Goal: Communication & Community: Answer question/provide support

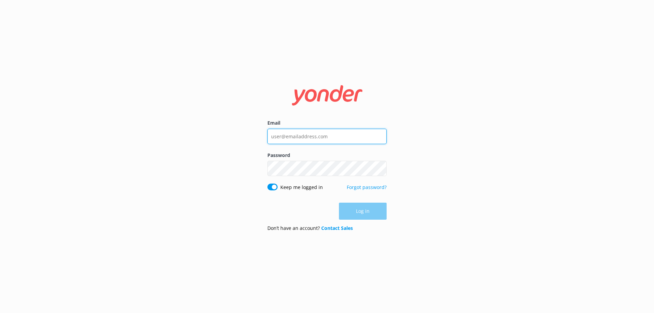
type input "[EMAIL_ADDRESS][DOMAIN_NAME]"
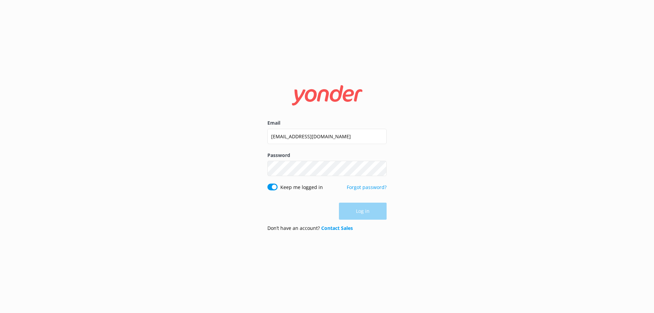
click at [356, 212] on div "Log in" at bounding box center [326, 211] width 119 height 17
click at [362, 212] on button "Log in" at bounding box center [363, 211] width 48 height 17
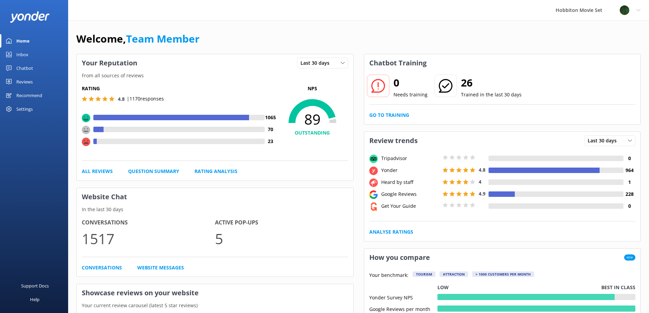
click at [21, 54] on div "Inbox" at bounding box center [22, 55] width 12 height 14
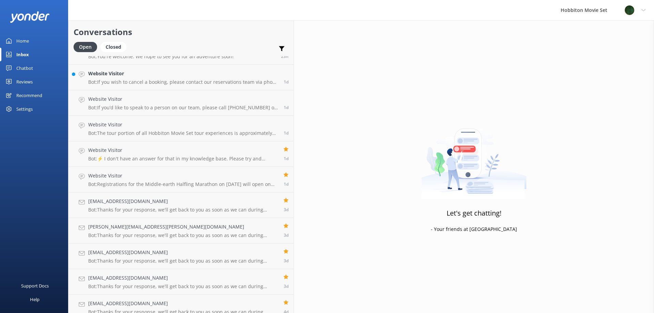
scroll to position [1097, 0]
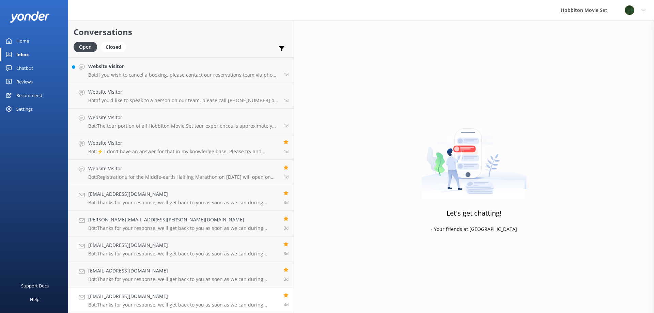
click at [105, 296] on h4 "batbagana1231@gmail.com" at bounding box center [183, 296] width 190 height 7
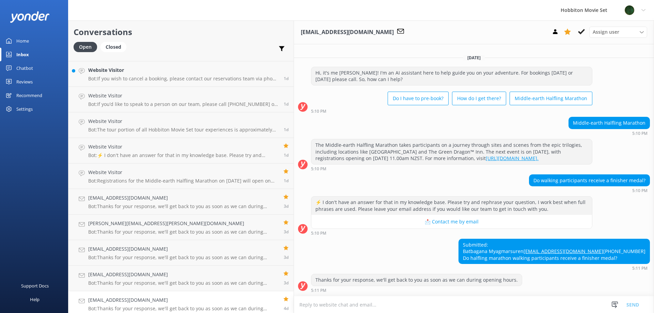
scroll to position [1097, 0]
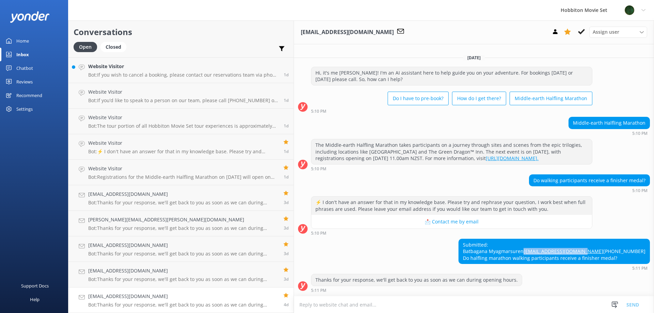
drag, startPoint x: 556, startPoint y: 244, endPoint x: 491, endPoint y: 245, distance: 65.4
click at [491, 245] on div "Submitted: Batbagana Myagmarsuren batbagana1231@gmail.com +821055856455 Do half…" at bounding box center [554, 251] width 191 height 25
copy link "batbagana1231@gmail.com"
click at [581, 32] on use at bounding box center [581, 31] width 7 height 5
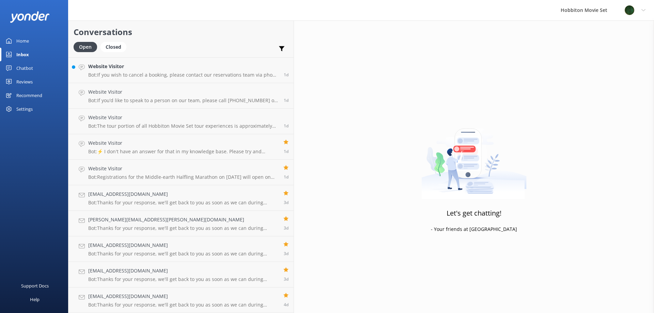
scroll to position [1071, 0]
click at [105, 296] on h4 "cagonu@hotmail.com" at bounding box center [183, 296] width 190 height 7
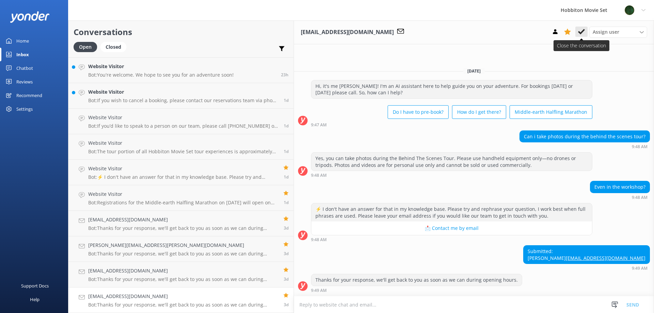
click at [581, 29] on icon at bounding box center [581, 31] width 7 height 7
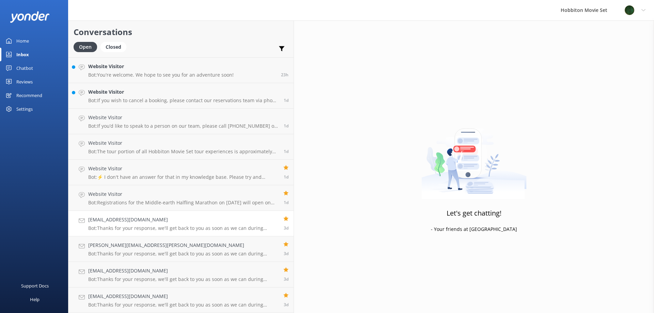
scroll to position [1046, 0]
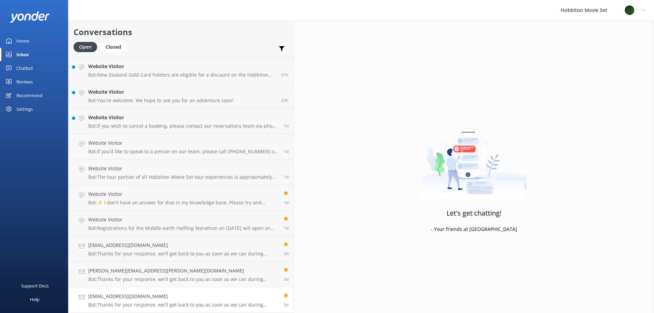
click at [102, 296] on h4 "kerrkelsea@gmail.com" at bounding box center [183, 296] width 190 height 7
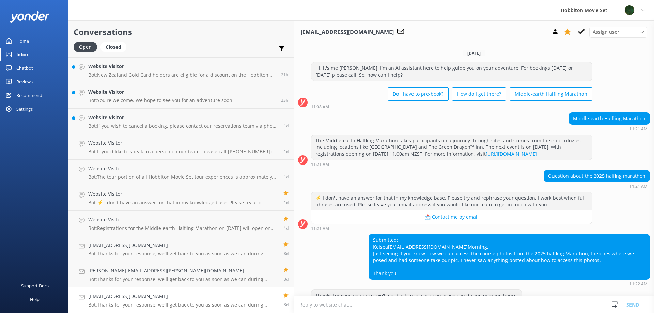
scroll to position [22, 0]
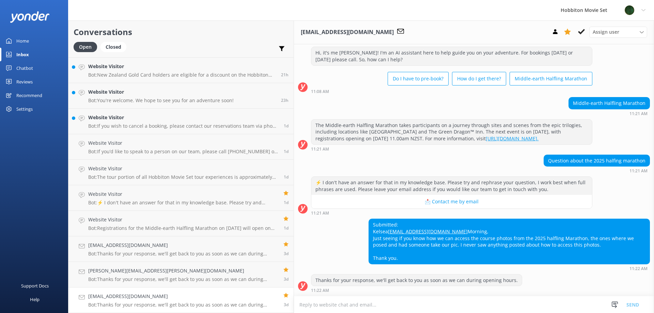
click at [369, 225] on div "Submitted: Kelsea kerrkelsea@gmail.com Morning, Just seeing if you know how we …" at bounding box center [509, 241] width 281 height 45
drag, startPoint x: 354, startPoint y: 222, endPoint x: 299, endPoint y: 224, distance: 54.5
click at [369, 224] on div "Submitted: Kelsea kerrkelsea@gmail.com Morning, Just seeing if you know how we …" at bounding box center [509, 241] width 281 height 45
copy link "kerrkelsea@gmail.com"
click at [369, 227] on div "Submitted: Kelsea kerrkelsea@gmail.com Morning, Just seeing if you know how we …" at bounding box center [509, 241] width 281 height 45
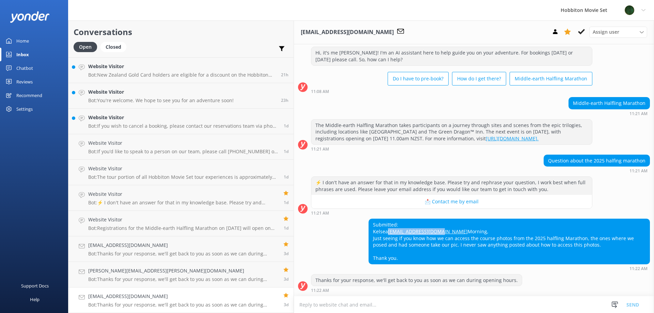
click at [369, 223] on div "Submitted: Kelsea kerrkelsea@gmail.com Morning, Just seeing if you know how we …" at bounding box center [509, 241] width 281 height 45
drag, startPoint x: 354, startPoint y: 223, endPoint x: 299, endPoint y: 226, distance: 55.2
click at [369, 226] on div "Submitted: Kelsea kerrkelsea@gmail.com Morning, Just seeing if you know how we …" at bounding box center [509, 241] width 281 height 45
copy link "kerrkelsea@gmail.com"
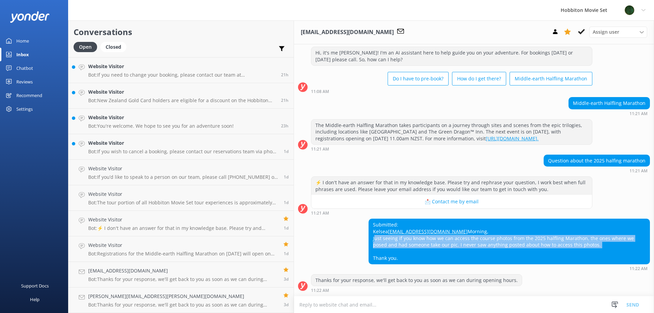
drag, startPoint x: 299, startPoint y: 236, endPoint x: 634, endPoint y: 243, distance: 335.8
click at [634, 243] on div "Submitted: Kelsea kerrkelsea@gmail.com Morning, Just seeing if you know how we …" at bounding box center [509, 241] width 281 height 45
copy div "Just seeing if you know how we can access the course photos from the 2025 halfl…"
click at [582, 30] on icon at bounding box center [581, 31] width 7 height 7
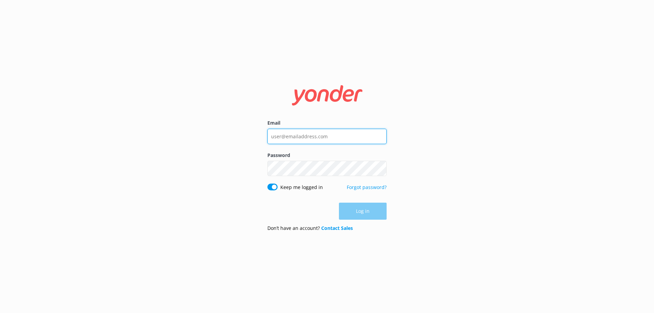
type input "[EMAIL_ADDRESS][DOMAIN_NAME]"
click at [356, 211] on div "Log in" at bounding box center [326, 211] width 119 height 17
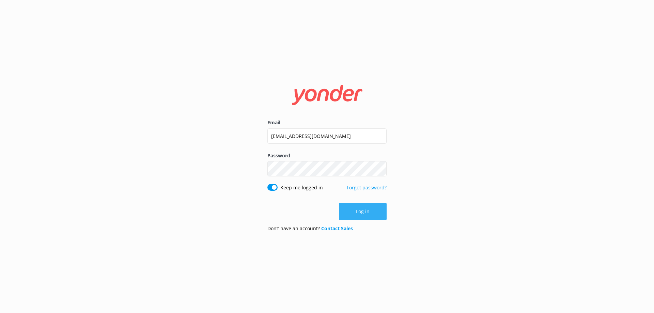
click at [356, 211] on button "Log in" at bounding box center [363, 211] width 48 height 17
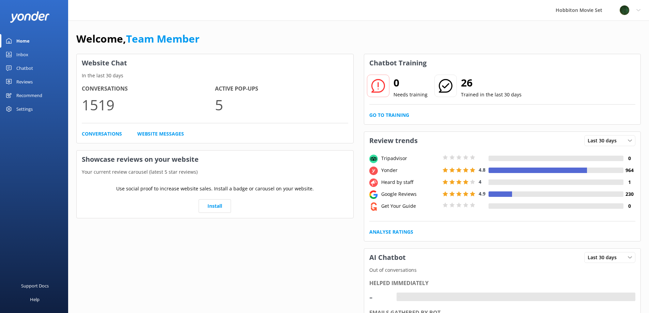
click at [22, 52] on div "Inbox" at bounding box center [22, 55] width 12 height 14
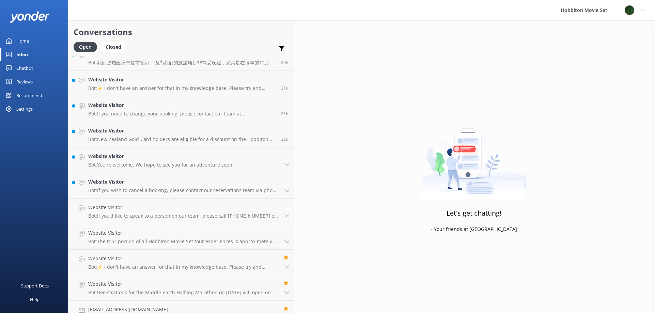
scroll to position [1071, 0]
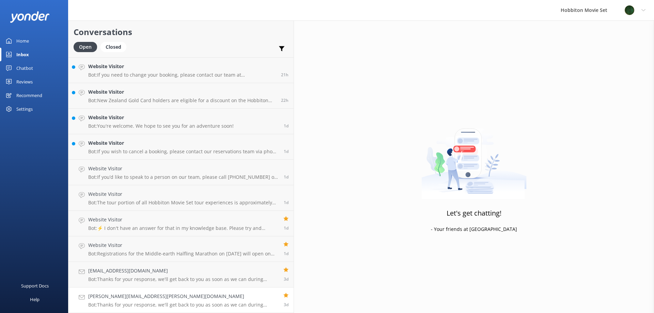
click at [100, 294] on h4 "Vanessa.wark@outlook.com" at bounding box center [183, 296] width 190 height 7
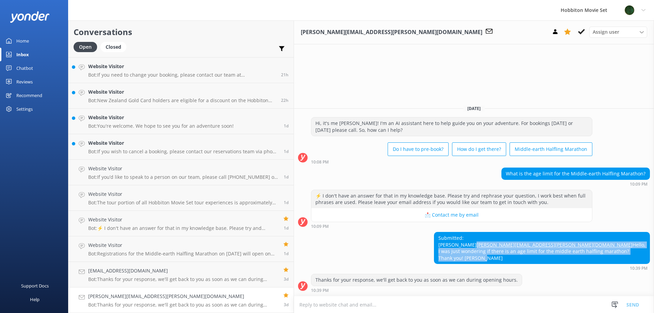
drag, startPoint x: 461, startPoint y: 238, endPoint x: 532, endPoint y: 259, distance: 74.1
click at [532, 259] on div "Submitted: Vanessa Vanessa.wark@outlook.com Hello, I was just wondering if ther…" at bounding box center [541, 247] width 215 height 31
copy div "Vanessa.wark@outlook.com Hello, I was just wondering if there is an age limit f…"
click at [582, 31] on use at bounding box center [581, 31] width 7 height 5
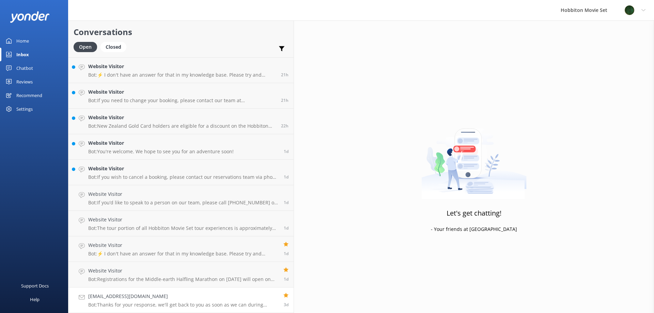
click at [112, 297] on h4 "graceingrey01@gmail.com" at bounding box center [183, 296] width 190 height 7
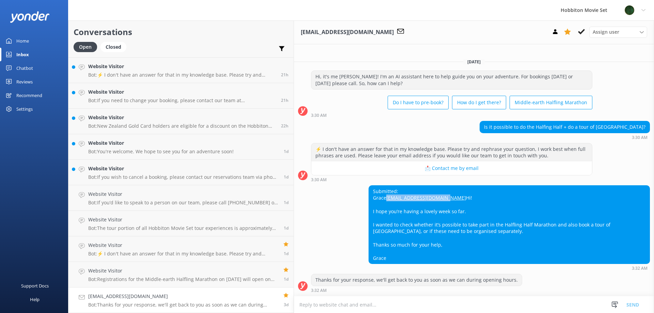
drag, startPoint x: 366, startPoint y: 189, endPoint x: 298, endPoint y: 192, distance: 68.2
click at [369, 192] on div "Submitted: Grace graceingrey01@gmail.com Hi! I hope you’re having a lovely week…" at bounding box center [509, 225] width 281 height 78
copy link "graceingrey01@gmail.com"
click at [581, 31] on icon at bounding box center [581, 31] width 7 height 7
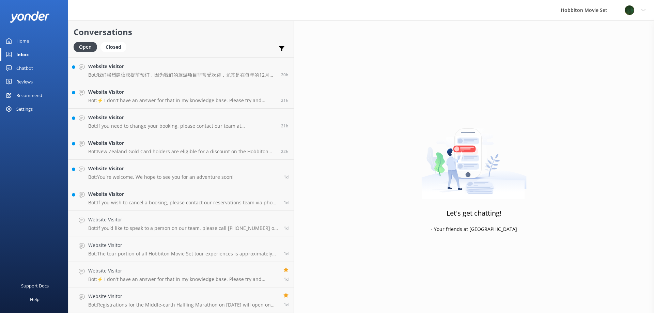
scroll to position [1046, 0]
click at [107, 294] on h4 "Website Visitor" at bounding box center [183, 296] width 190 height 7
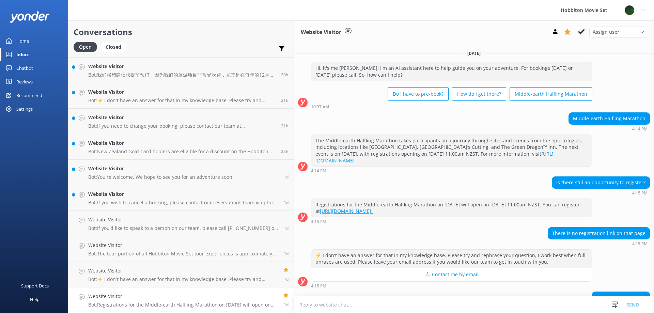
scroll to position [33, 0]
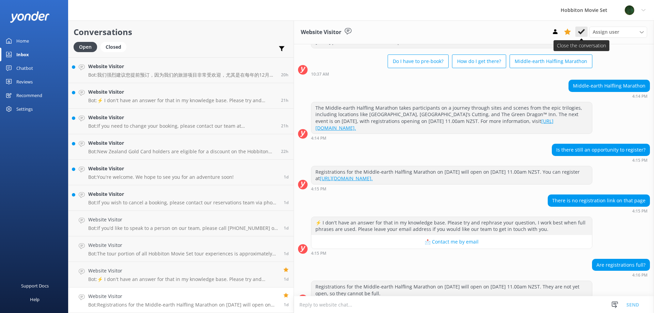
click at [582, 32] on use at bounding box center [581, 31] width 7 height 5
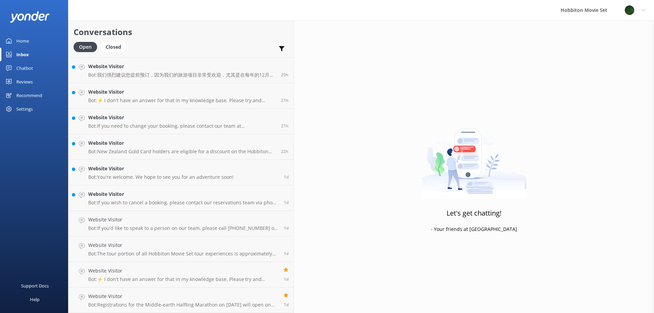
scroll to position [1020, 0]
click at [119, 294] on h4 "Website Visitor" at bounding box center [183, 296] width 190 height 7
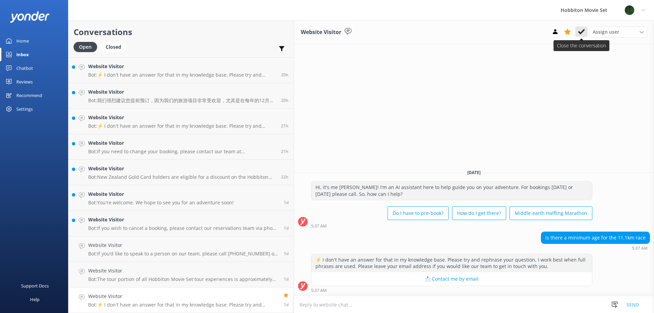
click at [581, 31] on icon at bounding box center [581, 31] width 7 height 7
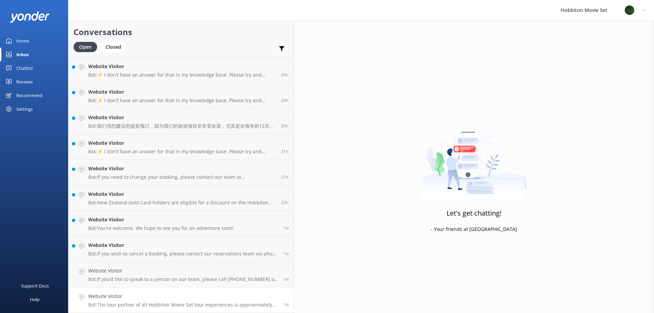
scroll to position [995, 0]
click at [111, 296] on h4 "Website Visitor" at bounding box center [183, 296] width 190 height 7
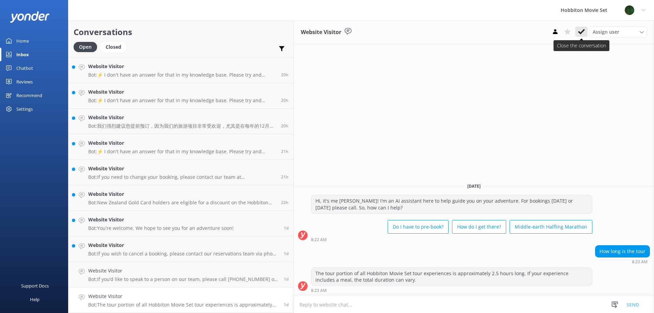
click at [583, 31] on use at bounding box center [581, 31] width 7 height 5
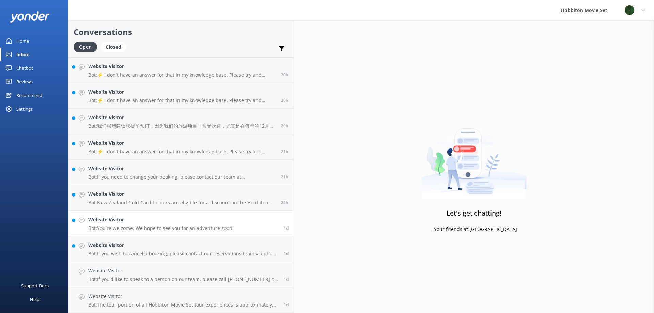
scroll to position [969, 0]
click at [114, 296] on h4 "Website Visitor" at bounding box center [183, 296] width 190 height 7
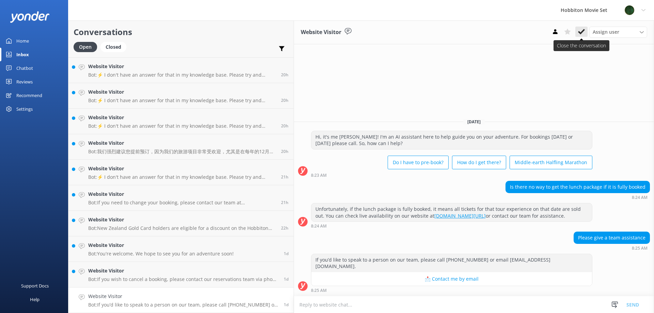
click at [580, 31] on icon at bounding box center [581, 31] width 7 height 7
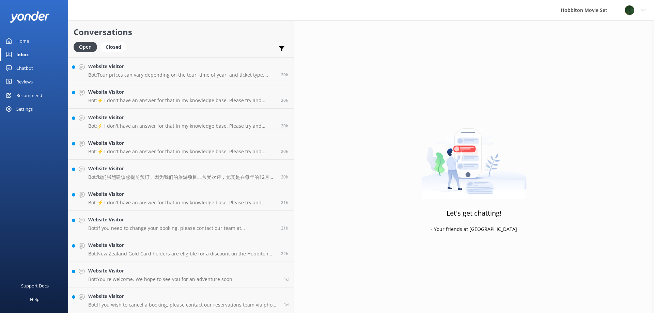
scroll to position [944, 0]
click at [108, 295] on h4 "Website Visitor" at bounding box center [183, 296] width 190 height 7
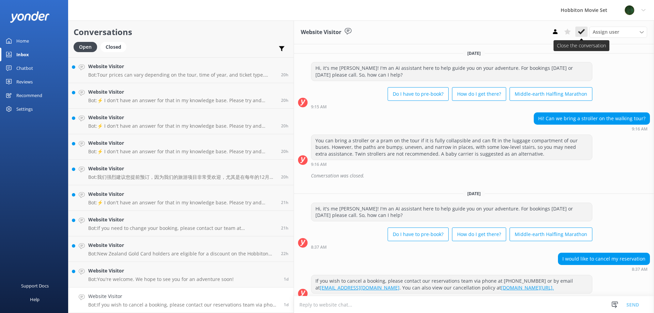
click at [582, 31] on icon at bounding box center [581, 31] width 7 height 7
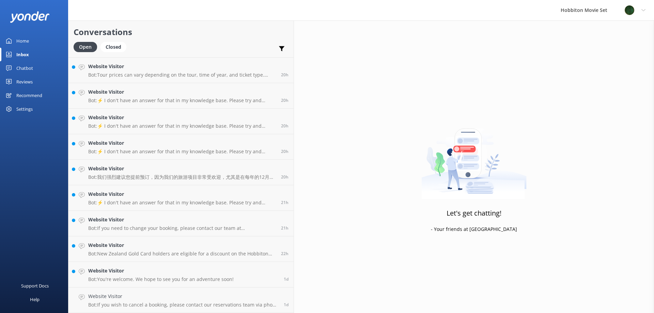
scroll to position [918, 0]
click at [115, 294] on h4 "Website Visitor" at bounding box center [160, 296] width 145 height 7
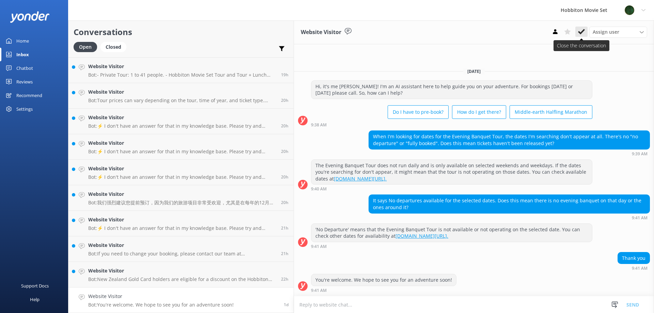
click at [580, 31] on icon at bounding box center [581, 31] width 7 height 7
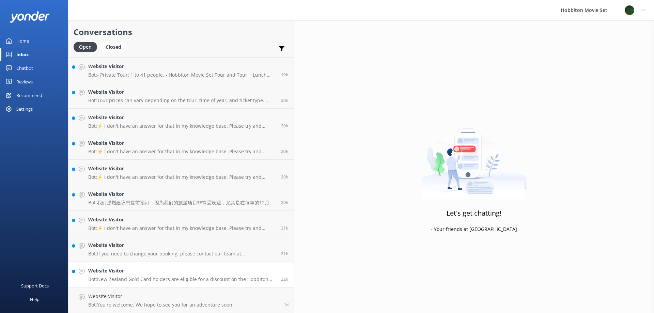
scroll to position [893, 0]
click at [115, 295] on h4 "Website Visitor" at bounding box center [182, 296] width 188 height 7
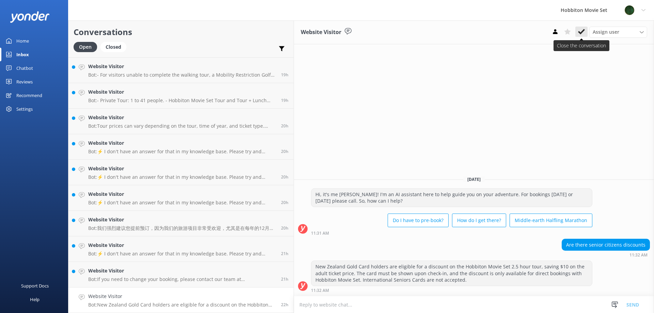
click at [583, 29] on icon at bounding box center [581, 31] width 7 height 7
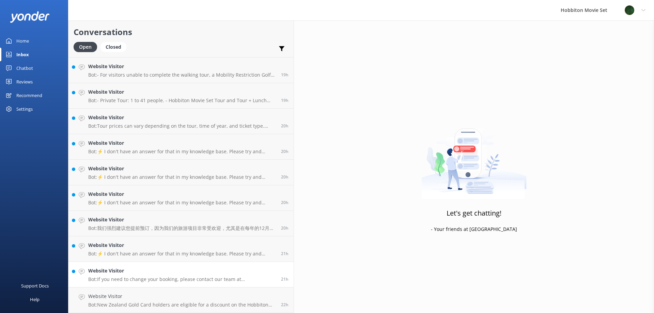
scroll to position [867, 0]
click at [111, 295] on h4 "Website Visitor" at bounding box center [182, 296] width 188 height 7
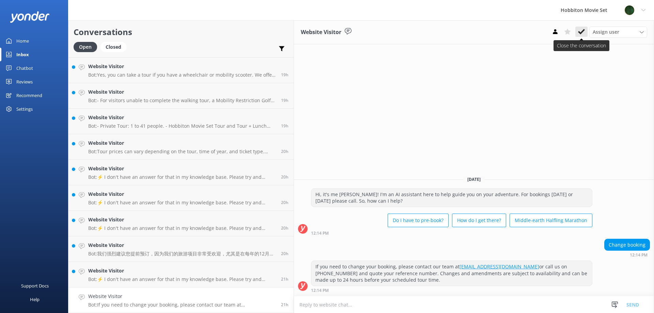
click at [582, 30] on icon at bounding box center [581, 31] width 7 height 7
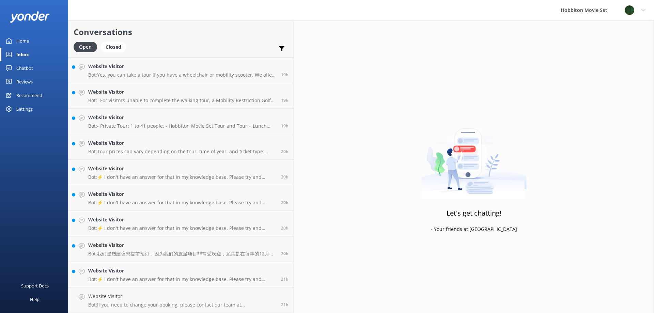
scroll to position [841, 0]
click at [111, 295] on h4 "Website Visitor" at bounding box center [182, 296] width 188 height 7
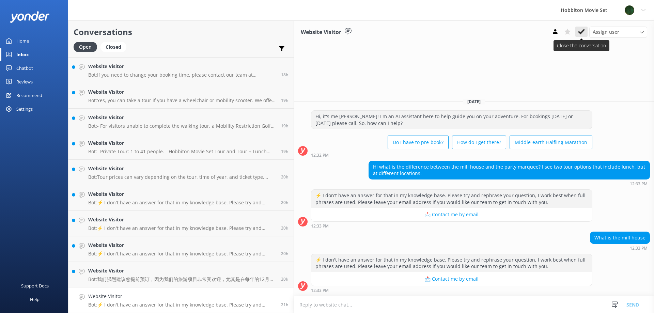
click at [581, 31] on icon at bounding box center [581, 31] width 7 height 7
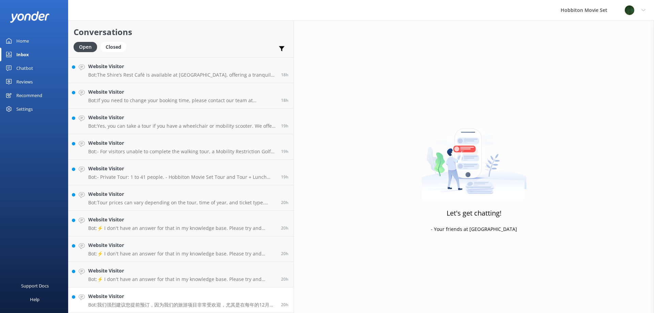
scroll to position [816, 0]
click at [114, 294] on h4 "Website Visitor" at bounding box center [182, 296] width 188 height 7
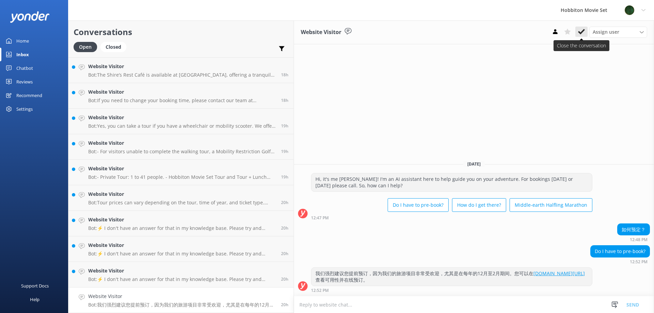
click at [581, 31] on icon at bounding box center [581, 31] width 7 height 7
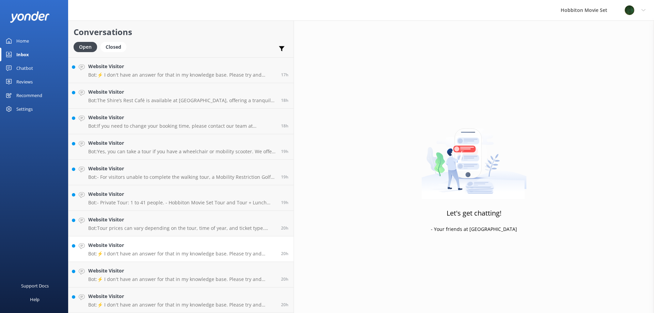
scroll to position [790, 0]
click at [110, 294] on h4 "Website Visitor" at bounding box center [182, 296] width 188 height 7
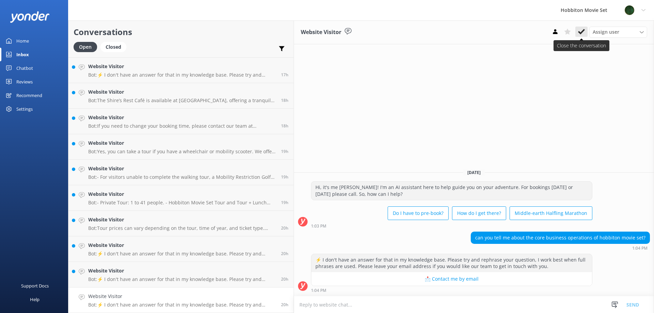
click at [582, 29] on icon at bounding box center [581, 31] width 7 height 7
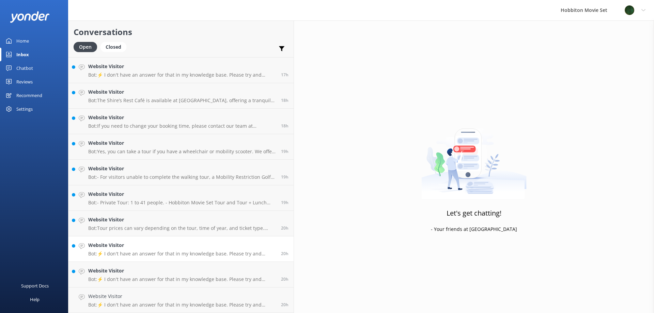
scroll to position [765, 0]
click at [115, 296] on h4 "Website Visitor" at bounding box center [182, 296] width 188 height 7
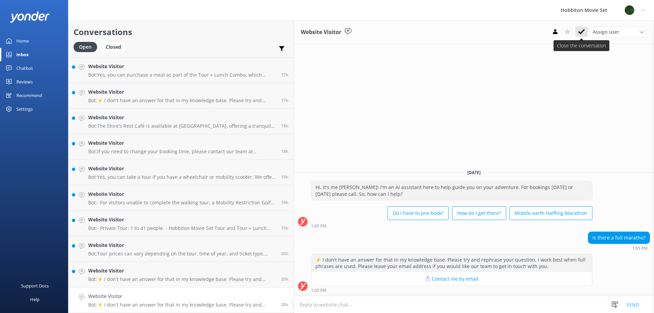
click at [583, 30] on icon at bounding box center [581, 31] width 7 height 7
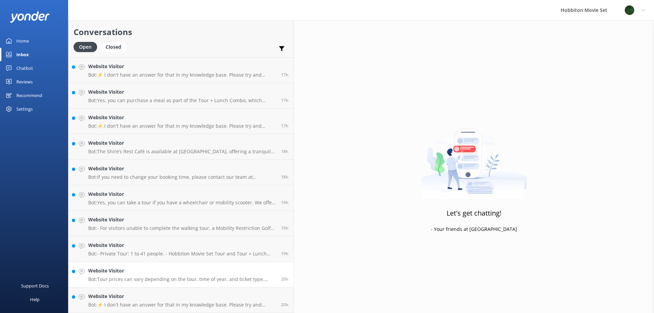
scroll to position [739, 0]
click at [113, 294] on h4 "Website Visitor" at bounding box center [182, 296] width 188 height 7
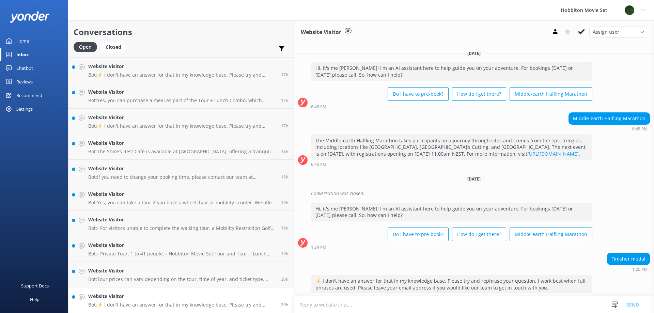
scroll to position [8, 0]
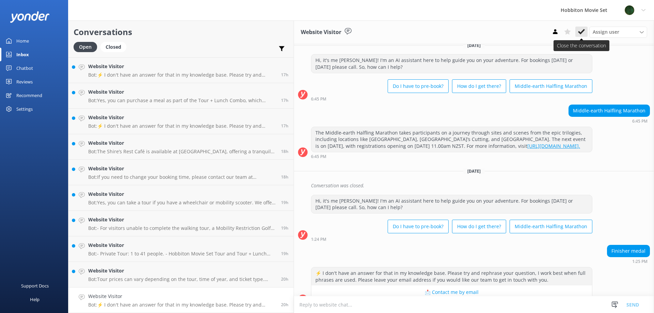
click at [579, 31] on icon at bounding box center [581, 31] width 7 height 7
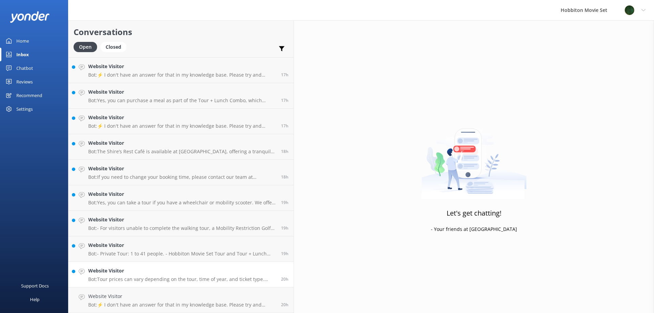
scroll to position [714, 0]
click at [120, 297] on h4 "Website Visitor" at bounding box center [182, 296] width 188 height 7
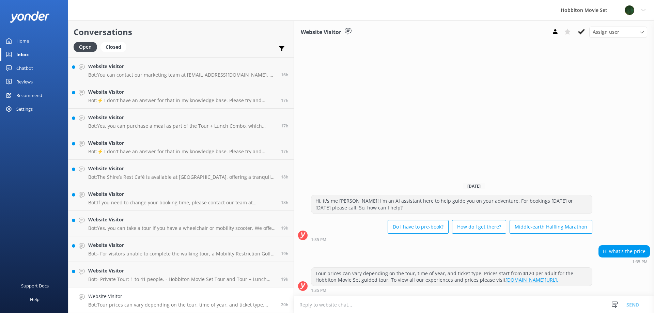
click at [581, 30] on icon at bounding box center [581, 31] width 7 height 7
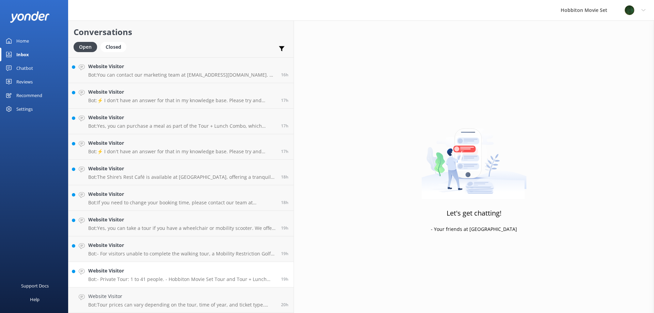
scroll to position [688, 0]
click at [113, 294] on h4 "Website Visitor" at bounding box center [182, 296] width 188 height 7
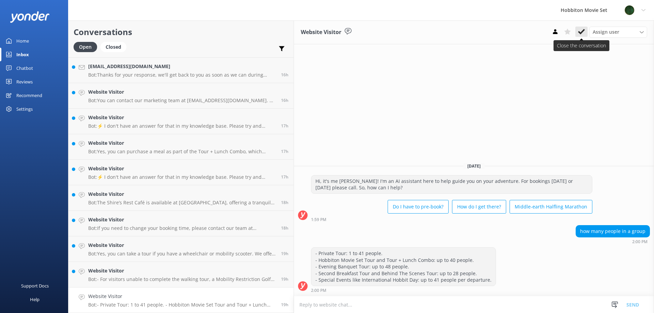
click at [582, 31] on icon at bounding box center [581, 31] width 7 height 7
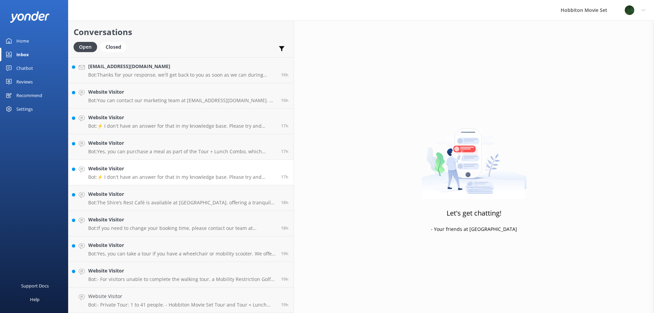
scroll to position [663, 0]
click at [114, 292] on link "Website Visitor Bot: - For visitors unable to complete the walking tour, a Mobi…" at bounding box center [180, 300] width 225 height 26
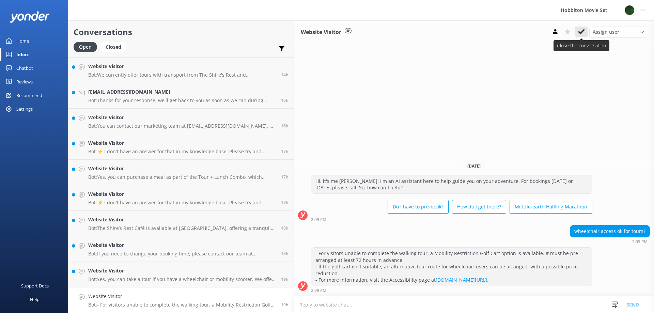
click at [581, 32] on use at bounding box center [581, 31] width 7 height 5
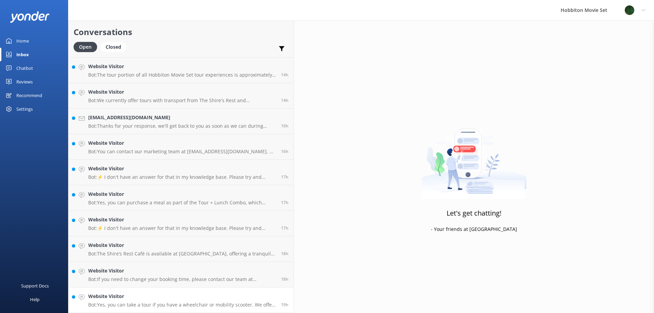
scroll to position [637, 0]
click at [113, 294] on h4 "Website Visitor" at bounding box center [182, 296] width 188 height 7
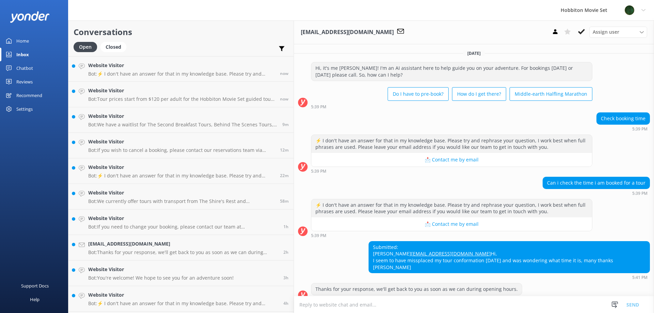
scroll to position [9, 0]
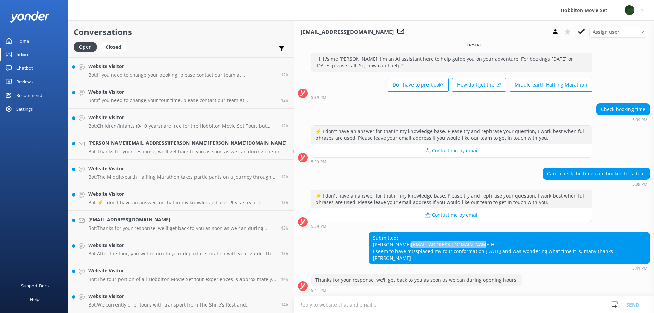
drag, startPoint x: 460, startPoint y: 244, endPoint x: 384, endPoint y: 244, distance: 76.3
click at [384, 244] on div "Submitted: [PERSON_NAME] [EMAIL_ADDRESS][DOMAIN_NAME] Hi, I seem to have misspl…" at bounding box center [509, 247] width 281 height 31
copy link "[EMAIL_ADDRESS][DOMAIN_NAME]"
click at [581, 29] on icon at bounding box center [581, 31] width 7 height 7
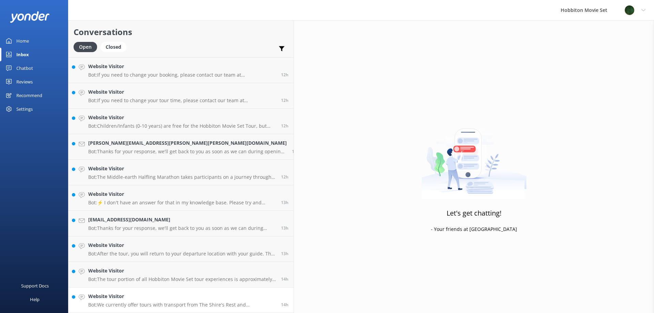
click at [118, 297] on h4 "Website Visitor" at bounding box center [182, 296] width 188 height 7
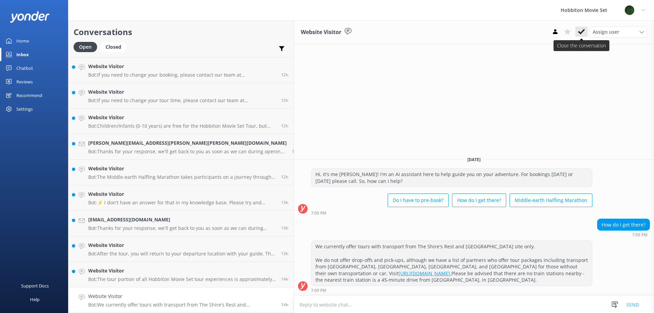
click at [579, 30] on icon at bounding box center [581, 31] width 7 height 7
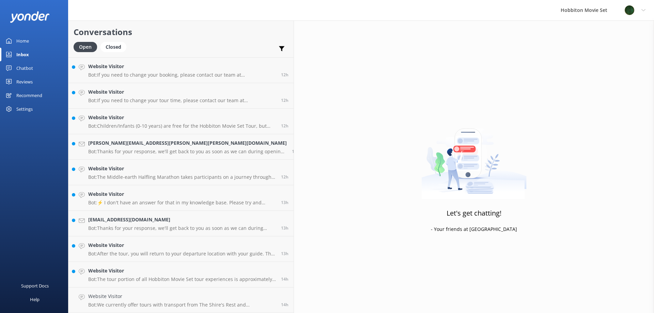
scroll to position [458, 0]
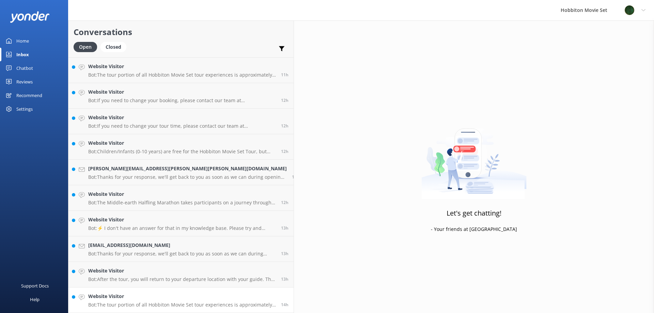
click at [119, 295] on h4 "Website Visitor" at bounding box center [182, 296] width 188 height 7
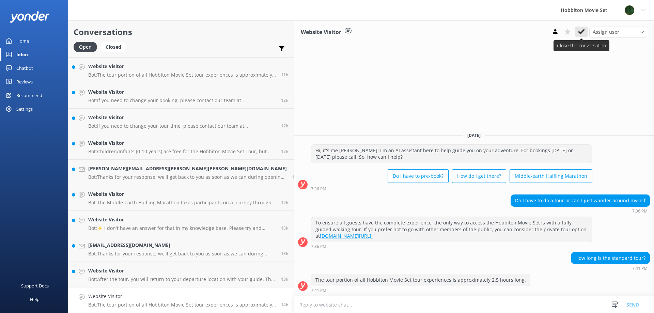
click at [581, 30] on icon at bounding box center [581, 31] width 7 height 7
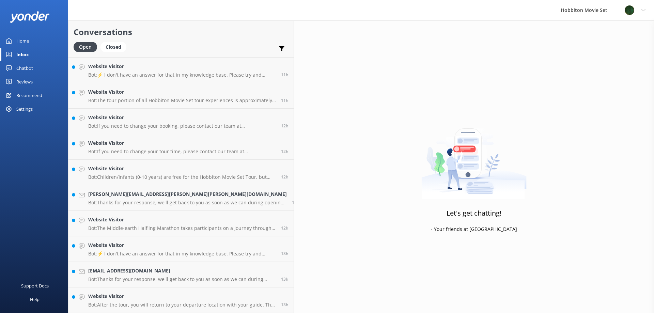
scroll to position [433, 0]
click at [97, 295] on h4 "Website Visitor" at bounding box center [182, 296] width 188 height 7
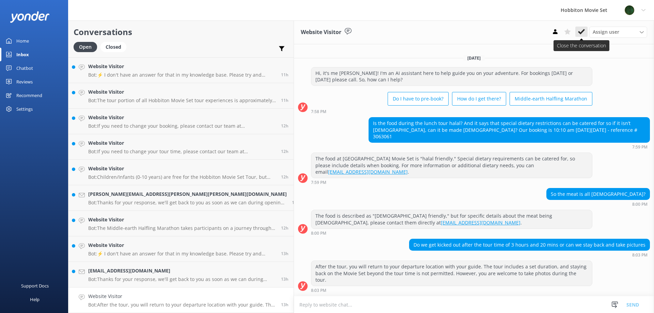
click at [579, 31] on icon at bounding box center [581, 31] width 7 height 7
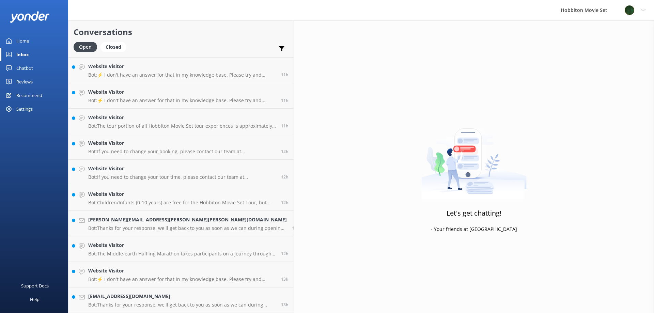
scroll to position [407, 0]
click at [116, 296] on h4 "sianbullingham@gmail.com" at bounding box center [182, 296] width 188 height 7
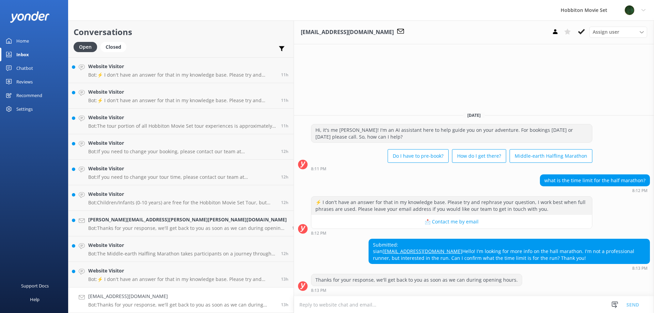
drag, startPoint x: 299, startPoint y: 246, endPoint x: 388, endPoint y: 256, distance: 89.0
click at [388, 256] on div "Submitted: sian sianbullingham@gmail.com Hello! I'm looking for more info on th…" at bounding box center [509, 251] width 281 height 25
copy div "sianbullingham@gmail.com Hello! I'm looking for more info on the hall marathon.…"
click at [582, 31] on icon at bounding box center [581, 31] width 7 height 7
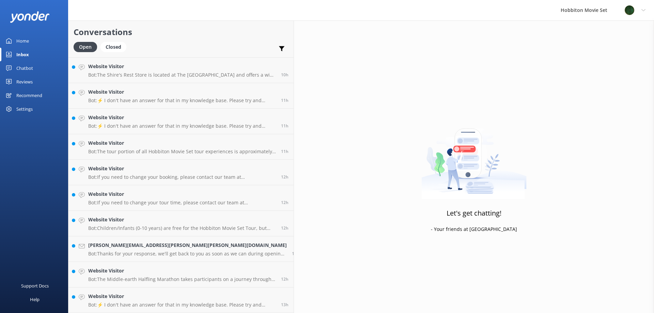
scroll to position [382, 0]
click at [120, 295] on h4 "Website Visitor" at bounding box center [182, 296] width 188 height 7
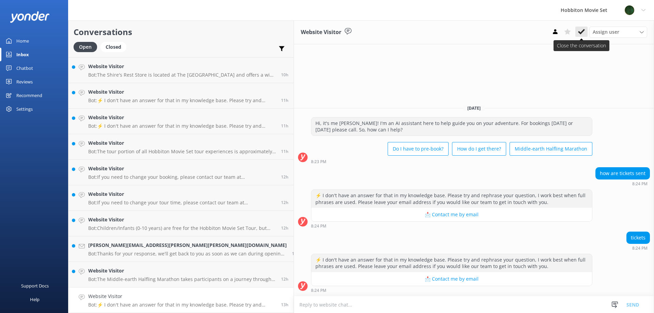
click at [581, 32] on icon at bounding box center [581, 31] width 7 height 7
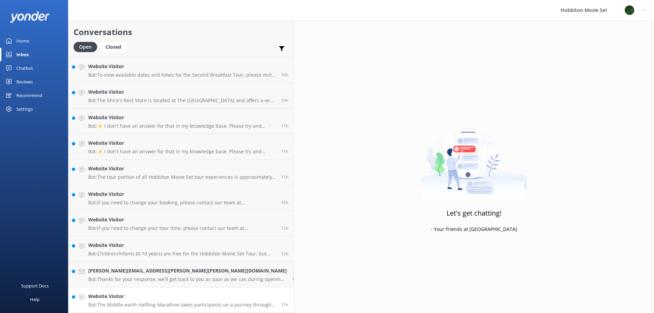
scroll to position [356, 0]
click at [120, 295] on h4 "Website Visitor" at bounding box center [182, 296] width 188 height 7
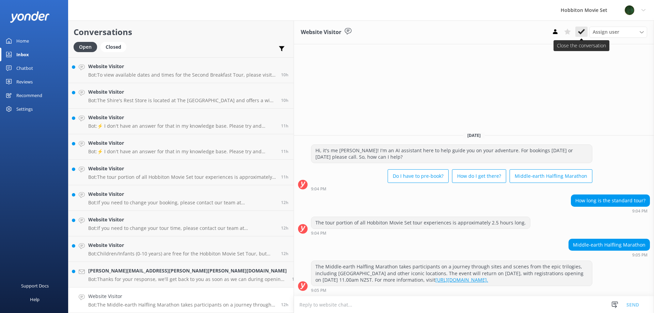
click at [580, 31] on icon at bounding box center [581, 31] width 7 height 7
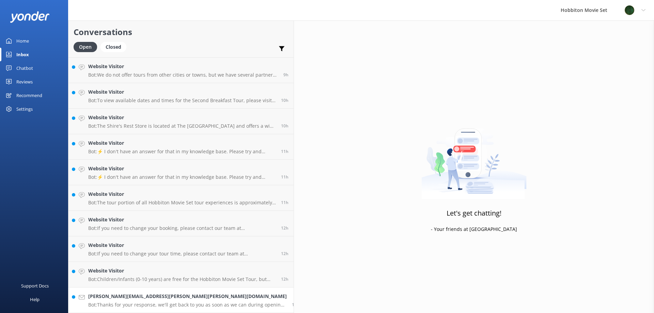
scroll to position [331, 0]
click at [122, 296] on h4 "anne.kristi.berg@lyse.net" at bounding box center [187, 296] width 199 height 7
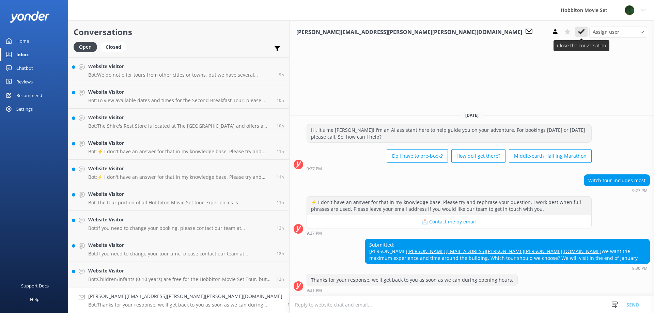
click at [581, 30] on icon at bounding box center [581, 31] width 7 height 7
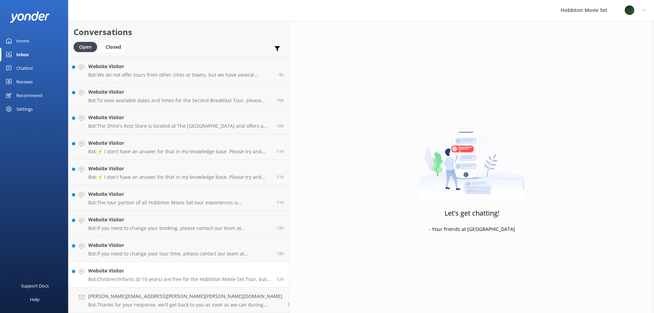
scroll to position [305, 0]
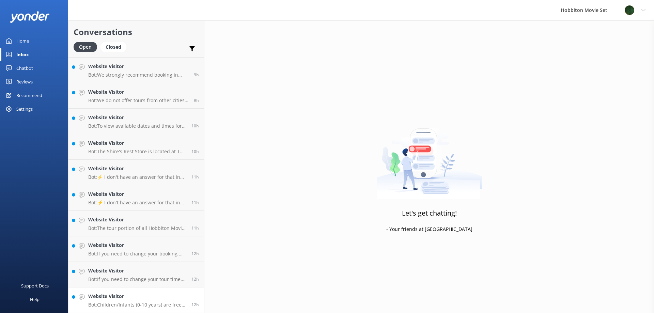
click at [112, 295] on h4 "Website Visitor" at bounding box center [137, 296] width 98 height 7
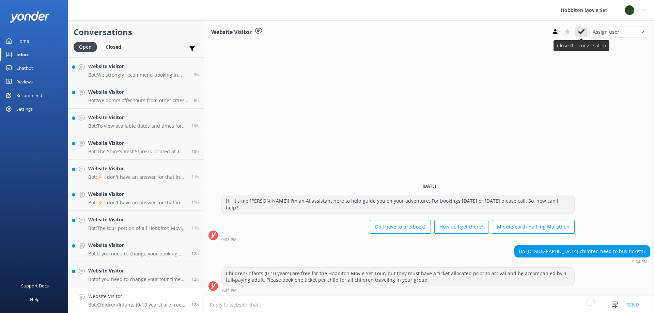
click at [580, 31] on icon at bounding box center [581, 31] width 7 height 7
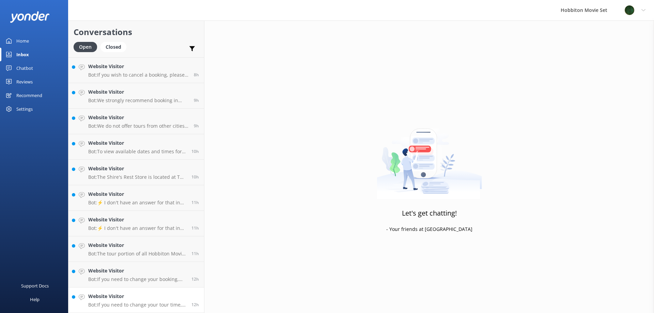
scroll to position [280, 0]
click at [118, 294] on h4 "Website Visitor" at bounding box center [137, 296] width 98 height 7
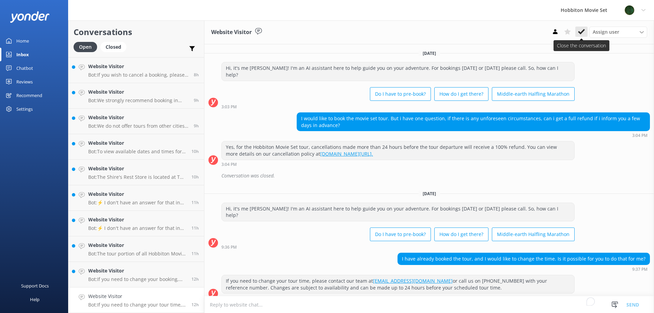
click at [581, 31] on icon at bounding box center [581, 31] width 7 height 7
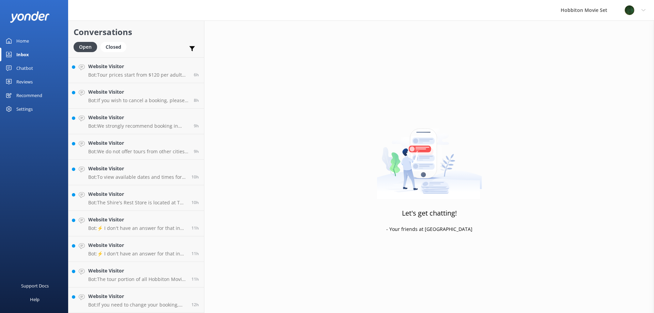
scroll to position [254, 0]
click at [114, 294] on h4 "Website Visitor" at bounding box center [137, 296] width 98 height 7
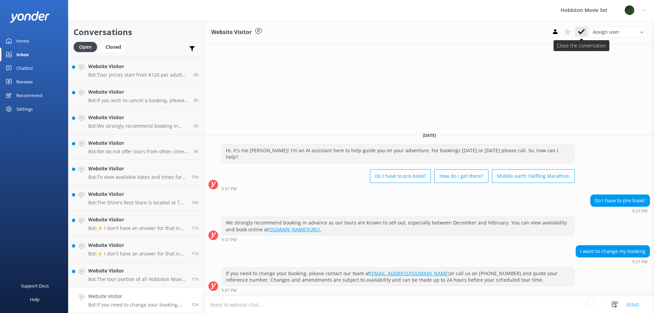
click at [581, 31] on icon at bounding box center [581, 31] width 7 height 7
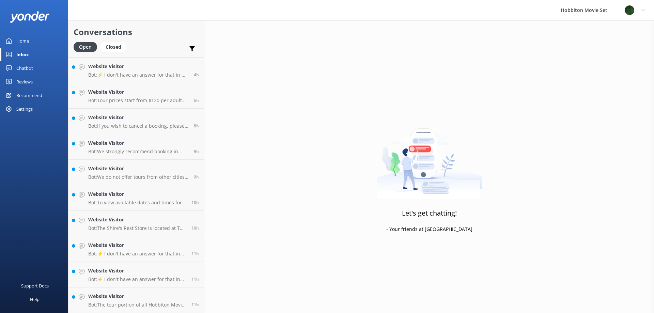
scroll to position [228, 0]
click at [100, 294] on h4 "Website Visitor" at bounding box center [137, 296] width 98 height 7
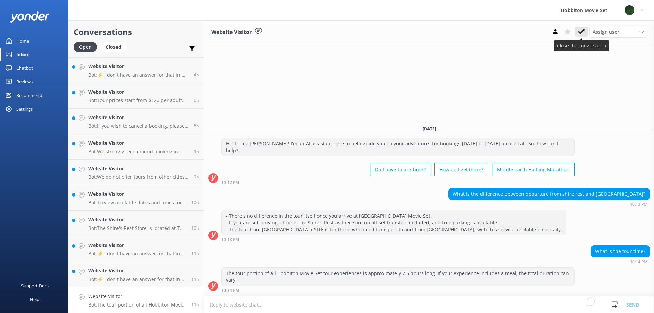
click at [581, 29] on icon at bounding box center [581, 31] width 7 height 7
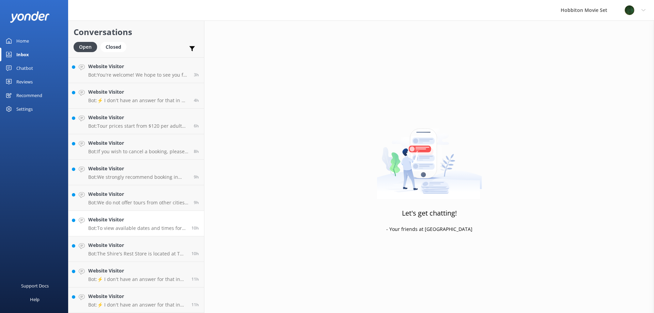
scroll to position [203, 0]
click at [114, 295] on h4 "Website Visitor" at bounding box center [137, 296] width 98 height 7
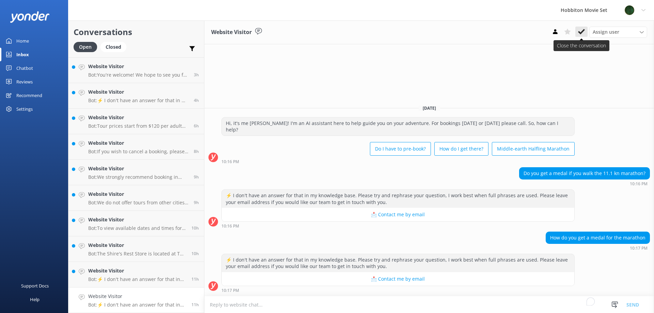
click at [581, 30] on icon at bounding box center [581, 31] width 7 height 7
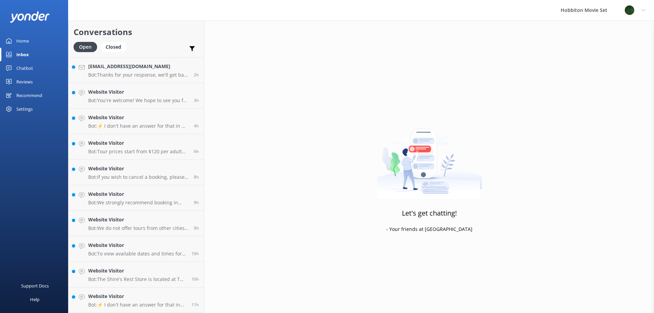
scroll to position [177, 0]
click at [101, 65] on h4 "[EMAIL_ADDRESS][DOMAIN_NAME]" at bounding box center [138, 66] width 100 height 7
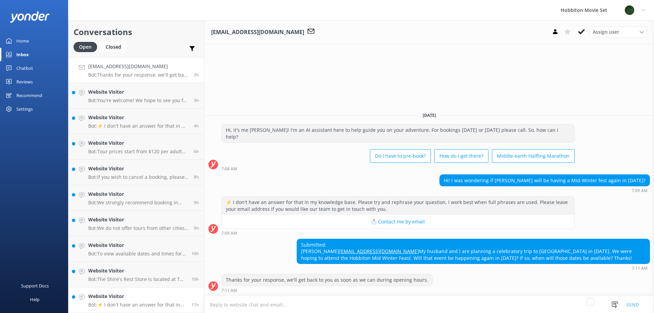
click at [117, 294] on h4 "Website Visitor" at bounding box center [137, 296] width 98 height 7
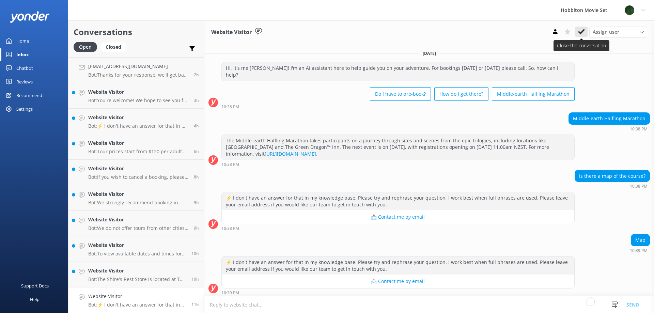
click at [580, 30] on icon at bounding box center [581, 31] width 7 height 7
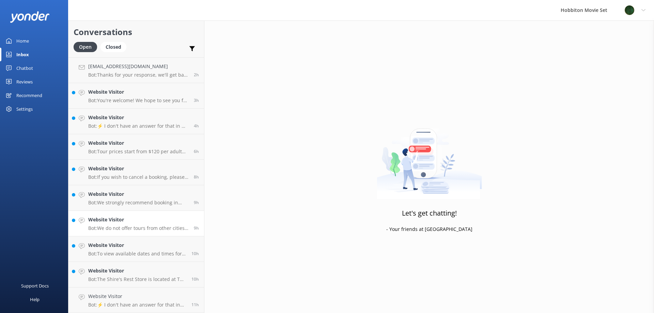
scroll to position [152, 0]
click at [120, 294] on h4 "Website Visitor" at bounding box center [137, 296] width 98 height 7
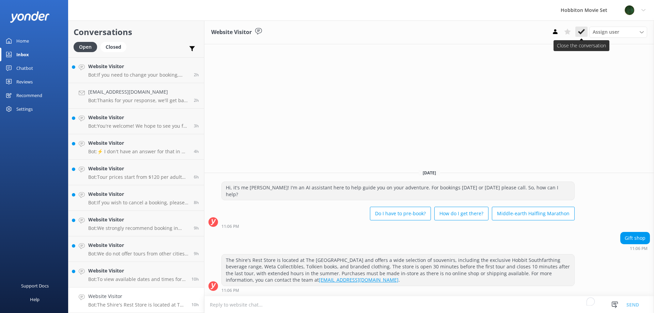
click at [582, 31] on use at bounding box center [581, 31] width 7 height 5
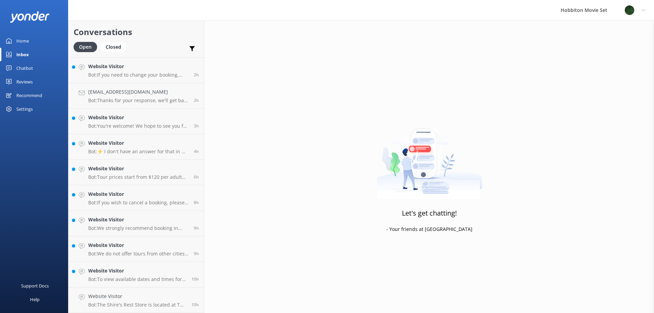
scroll to position [126, 0]
click at [113, 294] on h4 "Website Visitor" at bounding box center [137, 296] width 98 height 7
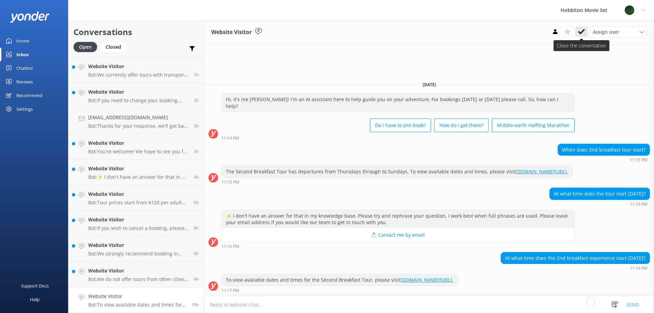
click at [581, 30] on icon at bounding box center [581, 31] width 7 height 7
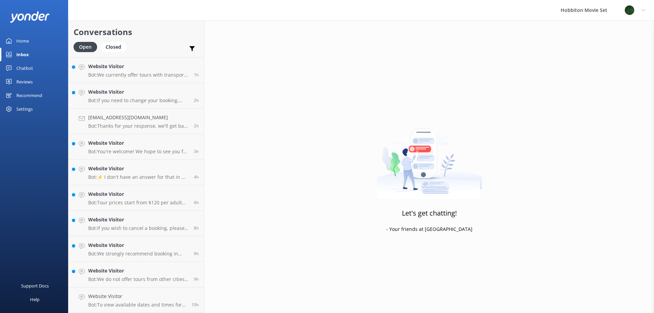
scroll to position [101, 0]
click at [113, 295] on h4 "Website Visitor" at bounding box center [138, 296] width 100 height 7
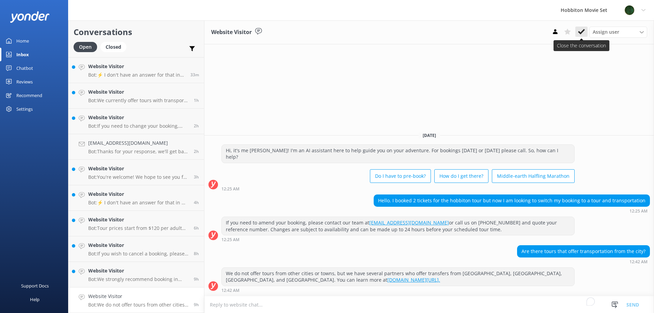
click at [581, 32] on icon at bounding box center [581, 31] width 7 height 7
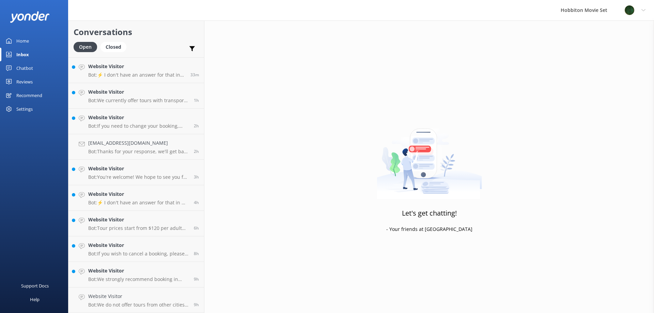
scroll to position [75, 0]
click at [114, 296] on h4 "Website Visitor" at bounding box center [138, 296] width 100 height 7
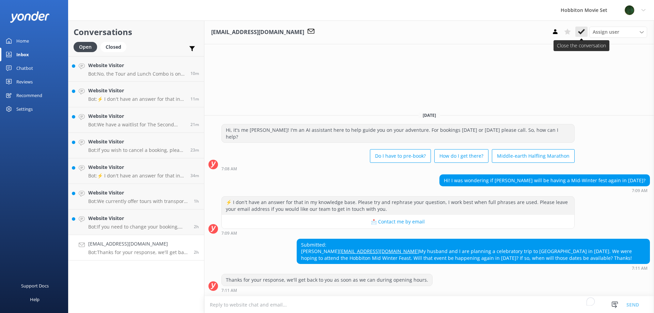
click at [583, 30] on icon at bounding box center [581, 31] width 7 height 7
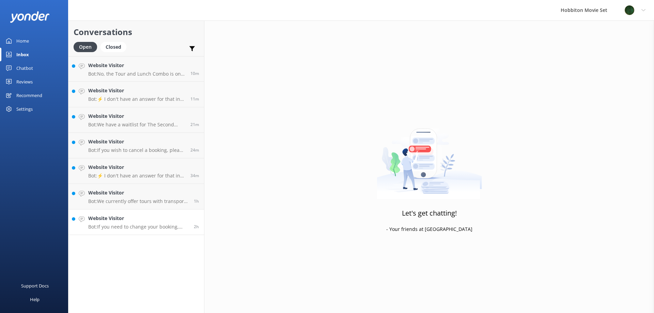
click at [135, 221] on h4 "Website Visitor" at bounding box center [138, 218] width 100 height 7
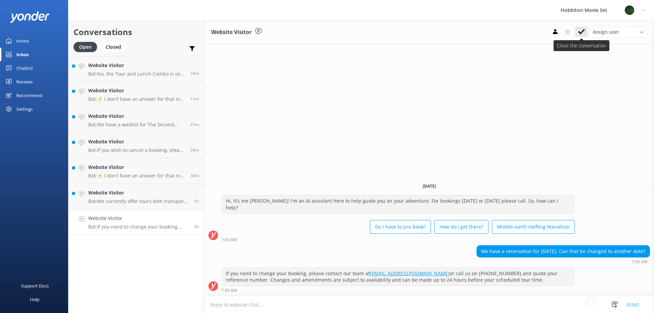
click at [580, 29] on icon at bounding box center [581, 31] width 7 height 7
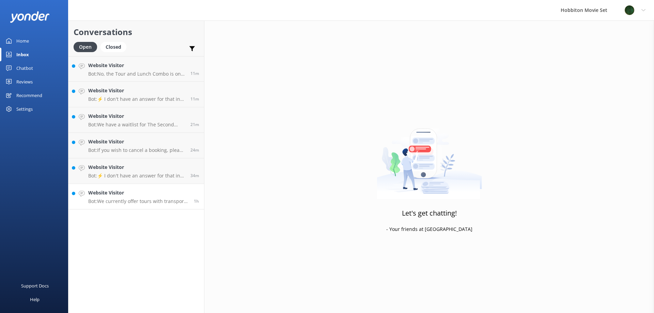
click at [112, 190] on h4 "Website Visitor" at bounding box center [138, 192] width 100 height 7
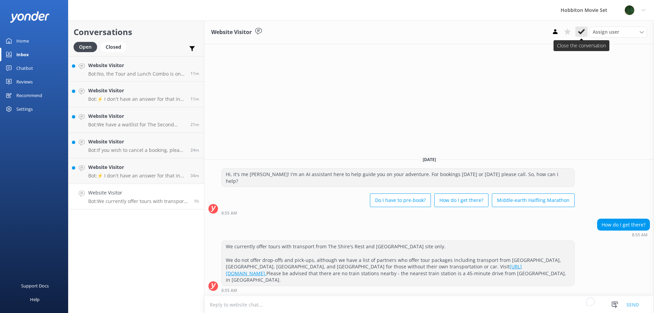
click at [579, 30] on icon at bounding box center [581, 31] width 7 height 7
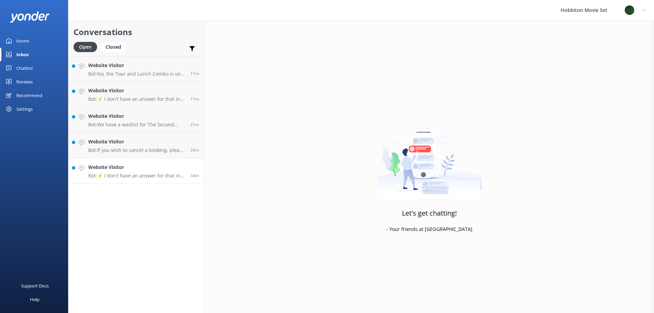
click at [114, 165] on h4 "Website Visitor" at bounding box center [136, 166] width 97 height 7
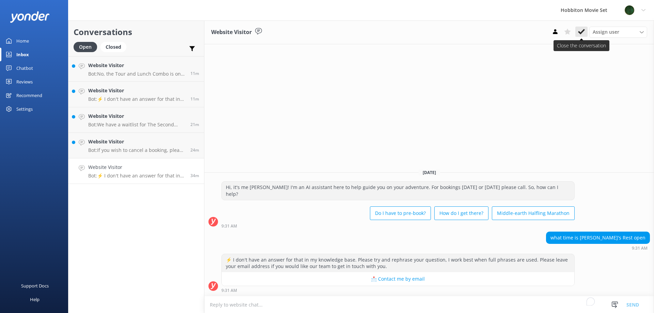
click at [579, 31] on use at bounding box center [581, 31] width 7 height 5
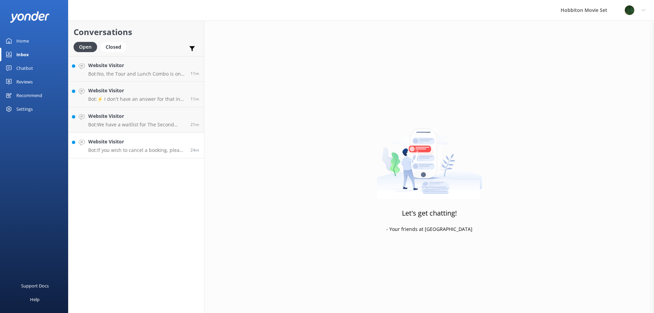
click at [118, 141] on h4 "Website Visitor" at bounding box center [136, 141] width 97 height 7
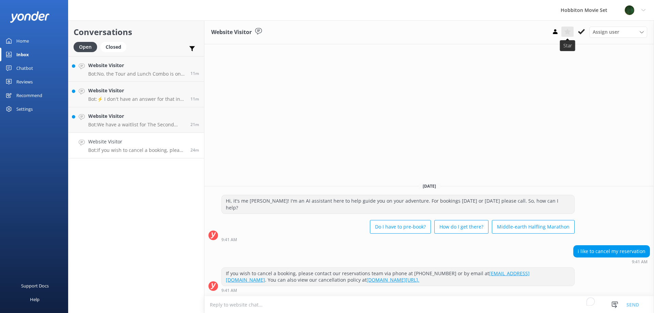
click at [573, 36] on button at bounding box center [567, 32] width 12 height 10
click at [582, 31] on icon at bounding box center [581, 31] width 7 height 7
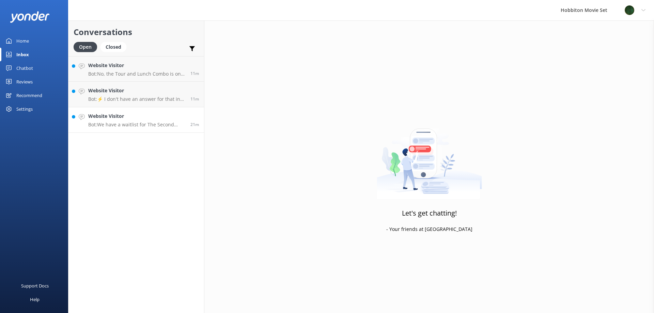
click at [122, 113] on h4 "Website Visitor" at bounding box center [136, 115] width 97 height 7
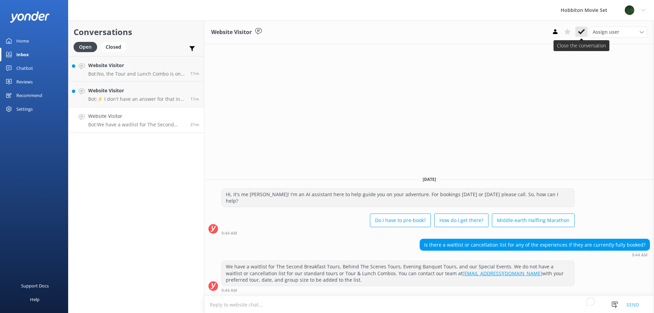
click at [583, 31] on use at bounding box center [581, 31] width 7 height 5
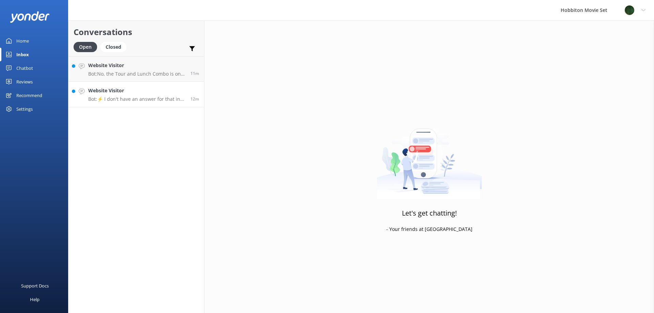
click at [120, 90] on h4 "Website Visitor" at bounding box center [136, 90] width 97 height 7
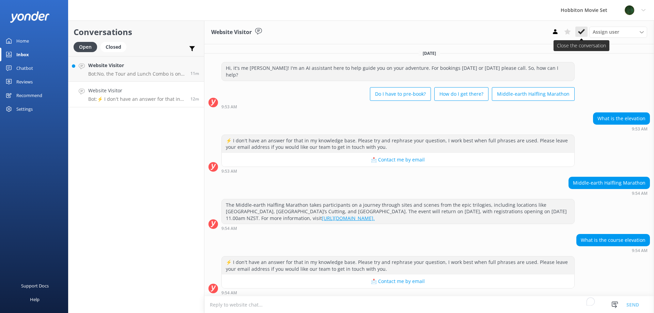
click at [582, 33] on icon at bounding box center [581, 31] width 7 height 7
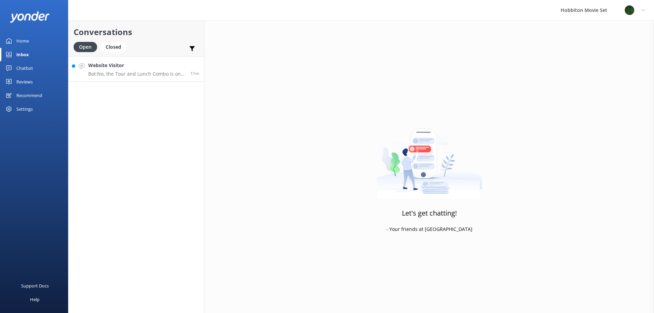
click at [115, 65] on h4 "Website Visitor" at bounding box center [136, 65] width 97 height 7
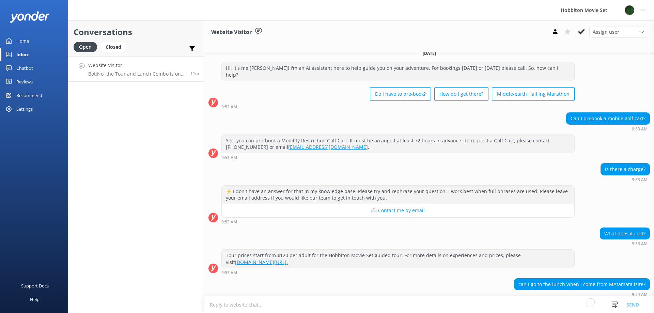
scroll to position [26, 0]
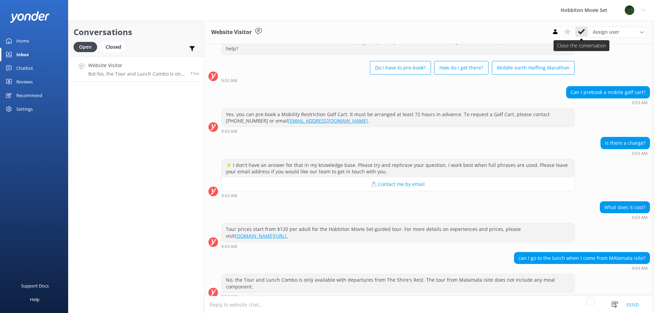
click at [580, 29] on icon at bounding box center [581, 31] width 7 height 7
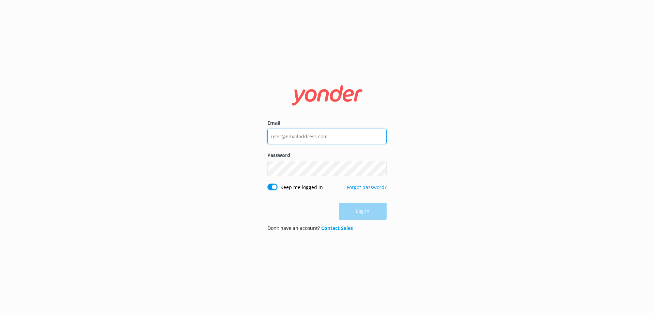
type input "[EMAIL_ADDRESS][DOMAIN_NAME]"
click at [368, 210] on div "Log in" at bounding box center [326, 211] width 119 height 17
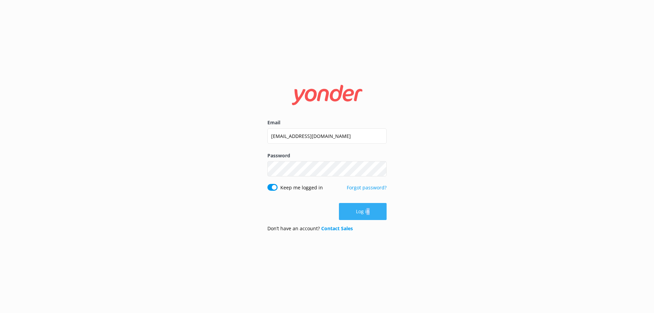
click at [361, 211] on button "Log in" at bounding box center [363, 211] width 48 height 17
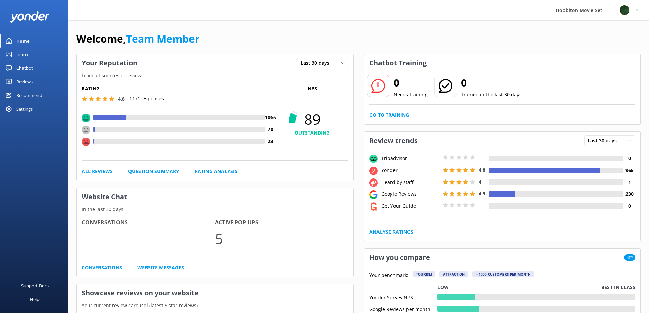
click at [22, 53] on div "Inbox" at bounding box center [22, 55] width 12 height 14
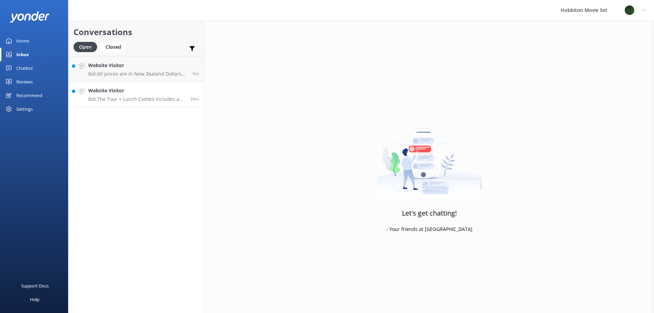
click at [115, 89] on h4 "Website Visitor" at bounding box center [136, 90] width 97 height 7
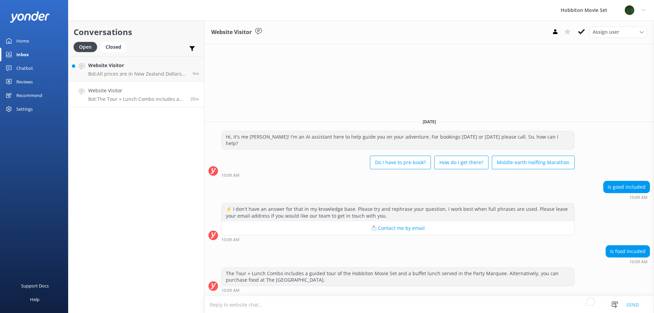
click at [573, 9] on div "Hobbiton Movie Set" at bounding box center [584, 10] width 64 height 20
click at [580, 30] on icon at bounding box center [581, 31] width 7 height 7
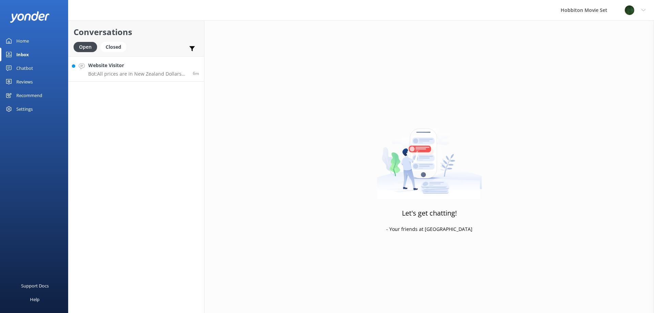
click at [115, 67] on h4 "Website Visitor" at bounding box center [137, 65] width 99 height 7
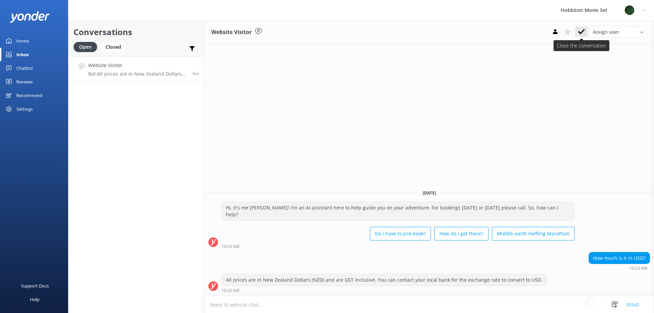
click at [580, 31] on icon at bounding box center [581, 31] width 7 height 7
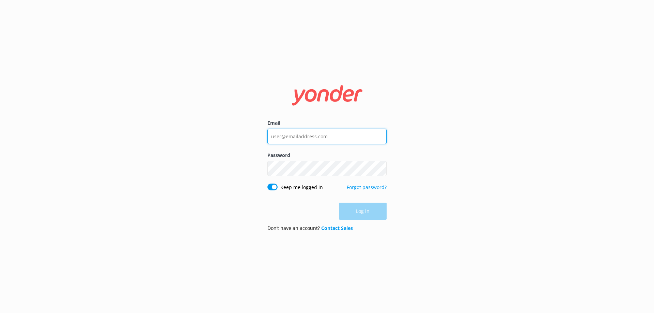
type input "[EMAIL_ADDRESS][DOMAIN_NAME]"
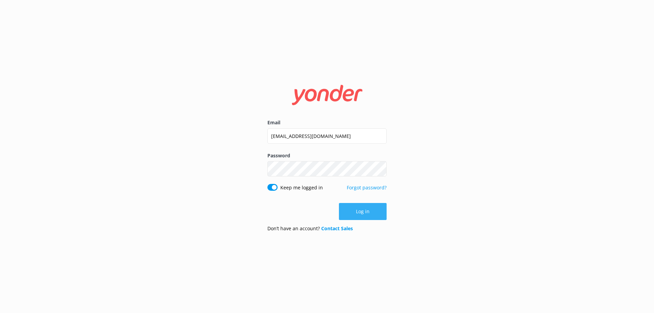
click at [358, 214] on div "Log in" at bounding box center [326, 211] width 119 height 17
click at [360, 211] on button "Log in" at bounding box center [363, 211] width 48 height 17
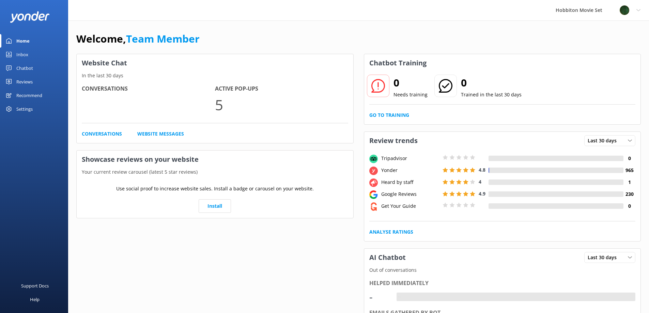
click at [22, 52] on div "Inbox" at bounding box center [22, 55] width 12 height 14
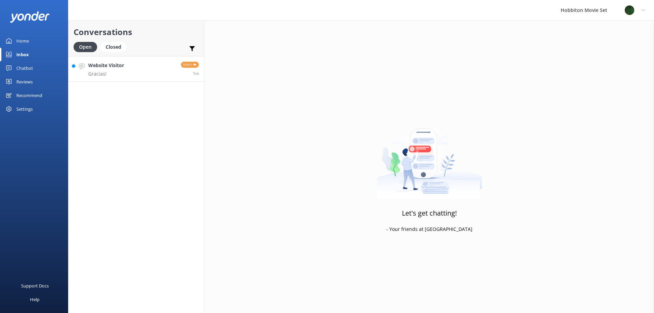
click at [117, 64] on h4 "Website Visitor" at bounding box center [106, 65] width 36 height 7
